Goal: Task Accomplishment & Management: Complete application form

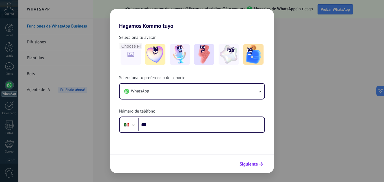
click at [244, 167] on button "Siguiente" at bounding box center [251, 164] width 29 height 10
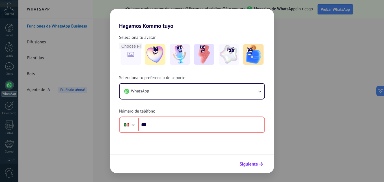
click at [244, 167] on button "Siguiente" at bounding box center [251, 164] width 29 height 10
click at [246, 166] on span "Siguiente" at bounding box center [249, 164] width 18 height 4
click at [327, 112] on div "Hagamos Kommo tuyo Selecciona tu avatar Selecciona tu preferencia de soporte Wh…" at bounding box center [192, 91] width 384 height 182
